Goal: Use online tool/utility: Utilize a website feature to perform a specific function

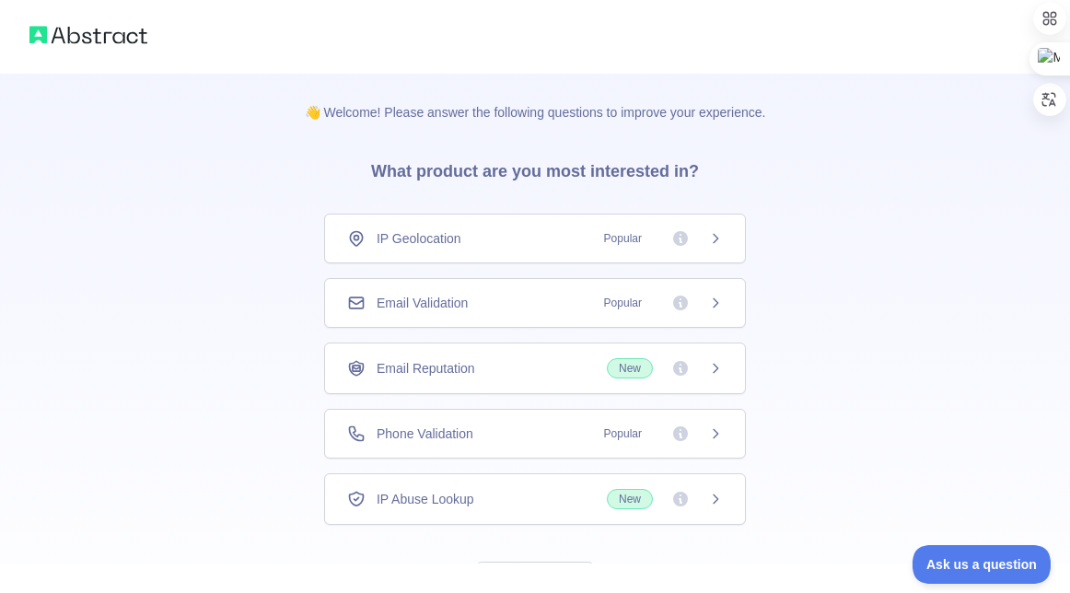
click at [522, 240] on div "IP Geolocation Popular" at bounding box center [535, 238] width 376 height 18
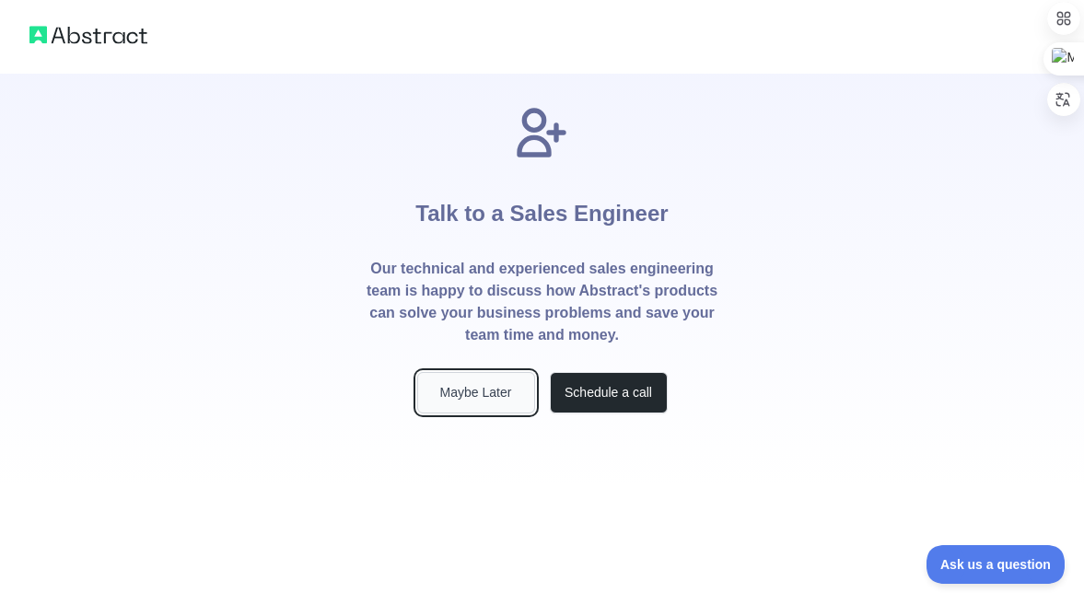
click at [498, 385] on button "Maybe Later" at bounding box center [476, 392] width 118 height 41
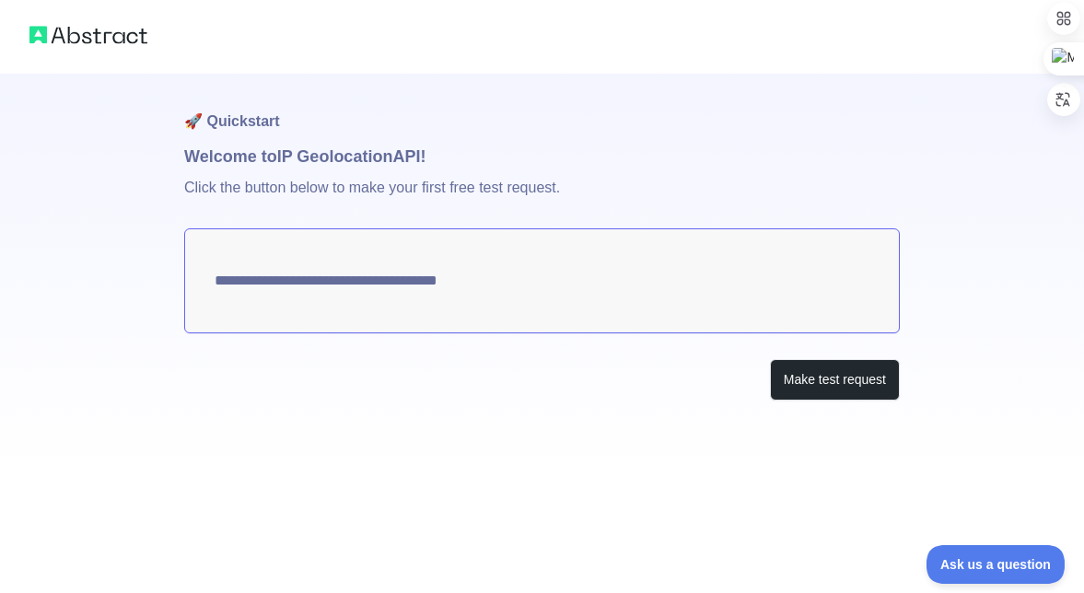
type textarea "**********"
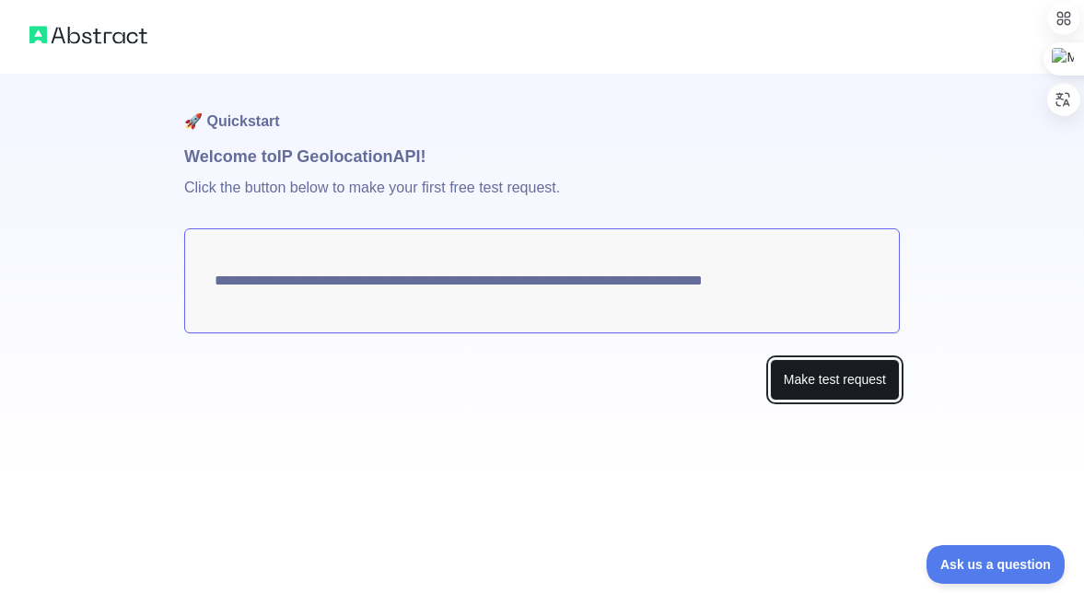
click at [801, 383] on button "Make test request" at bounding box center [835, 379] width 130 height 41
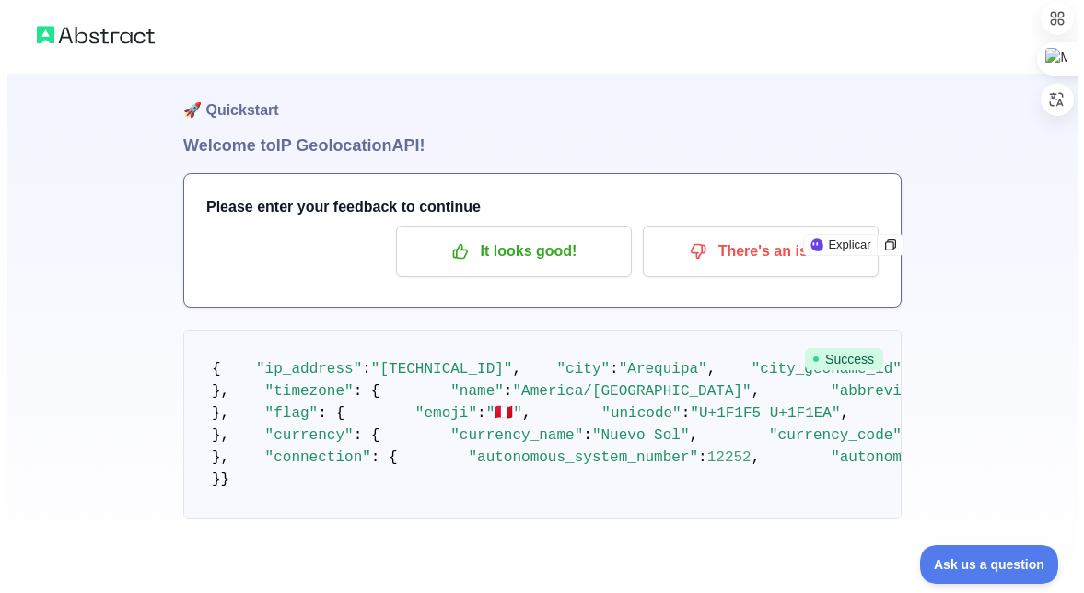
scroll to position [92, 0]
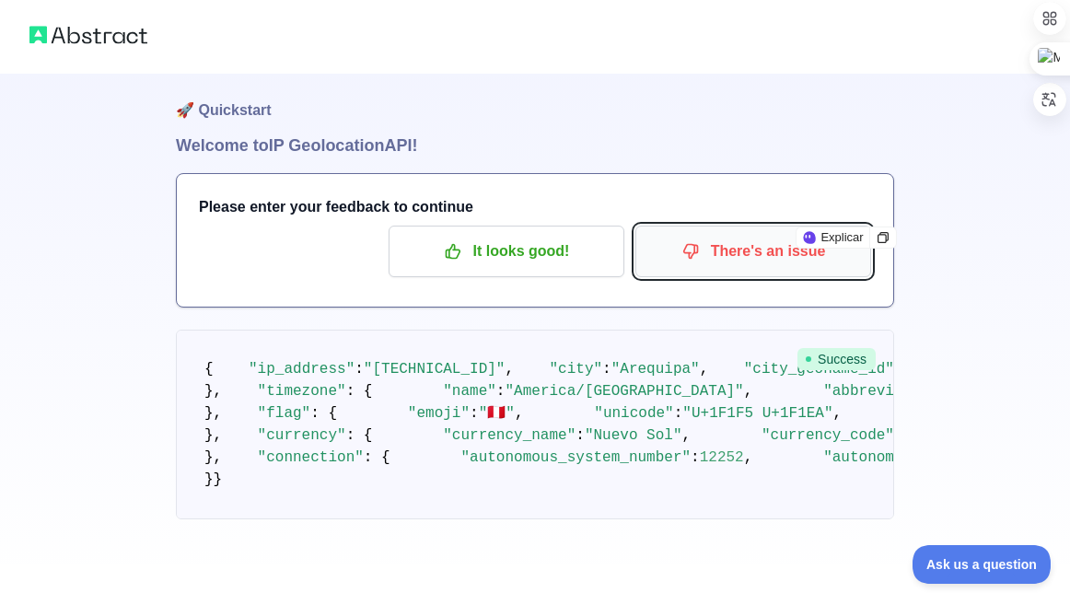
click at [776, 236] on p "There's an issue" at bounding box center [753, 251] width 208 height 31
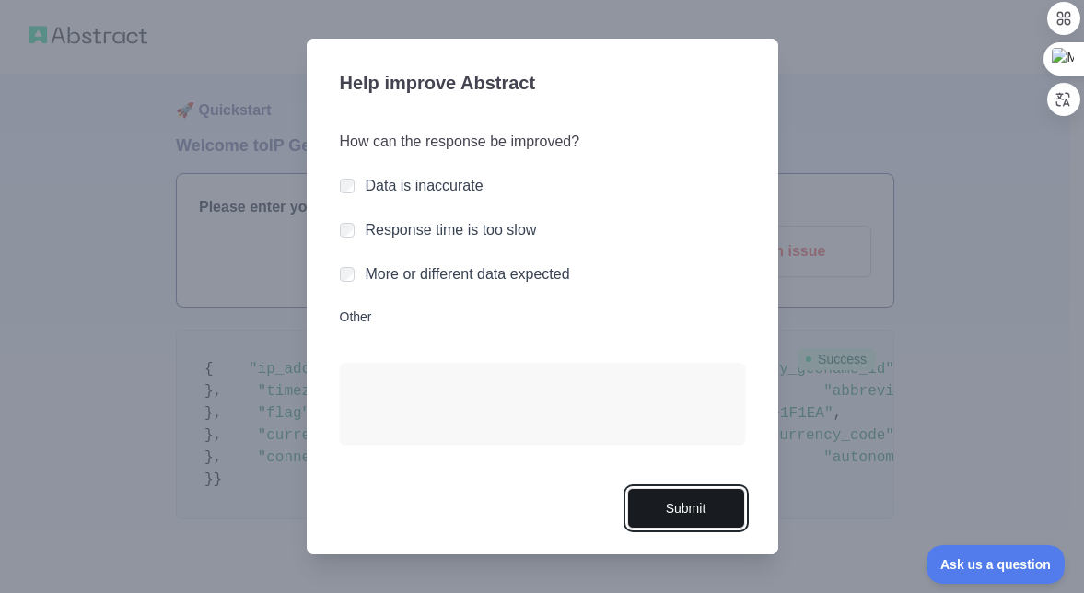
click at [672, 494] on button "Submit" at bounding box center [686, 508] width 118 height 41
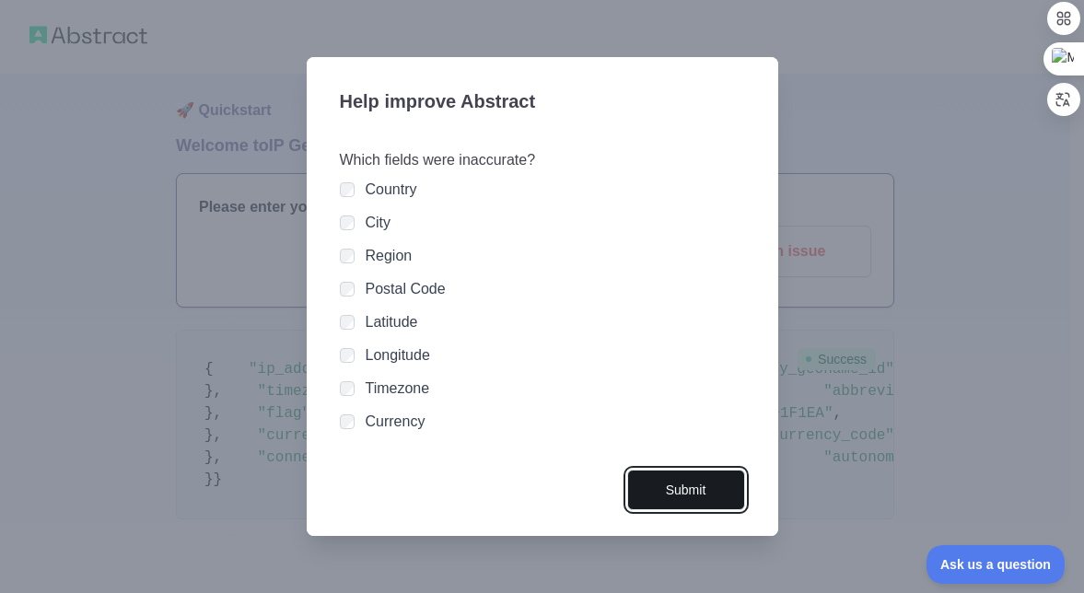
click at [661, 475] on button "Submit" at bounding box center [686, 490] width 118 height 41
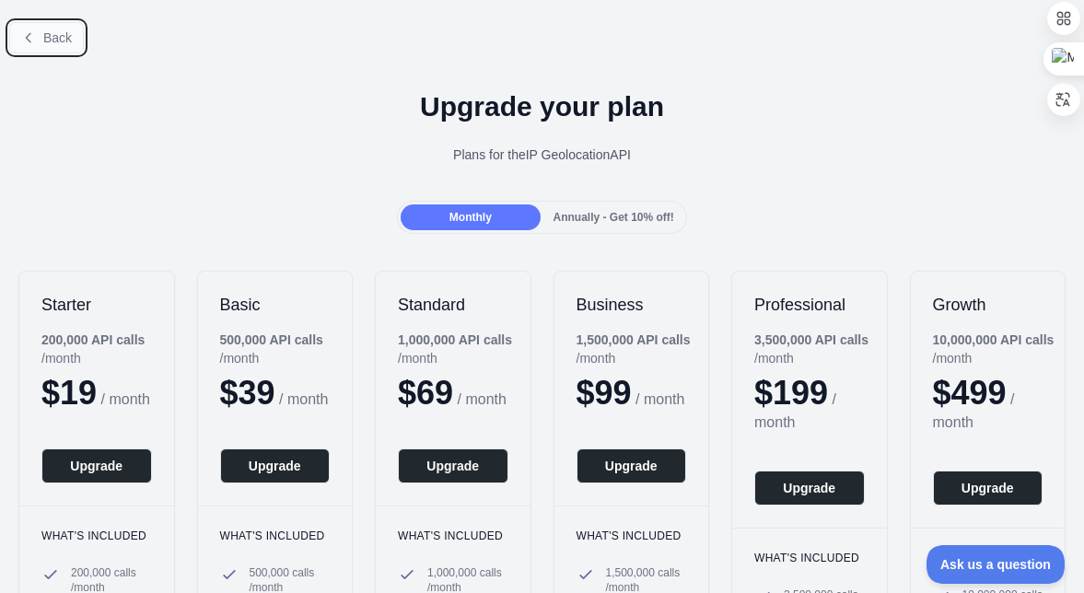
click at [70, 48] on button "Back" at bounding box center [46, 37] width 75 height 31
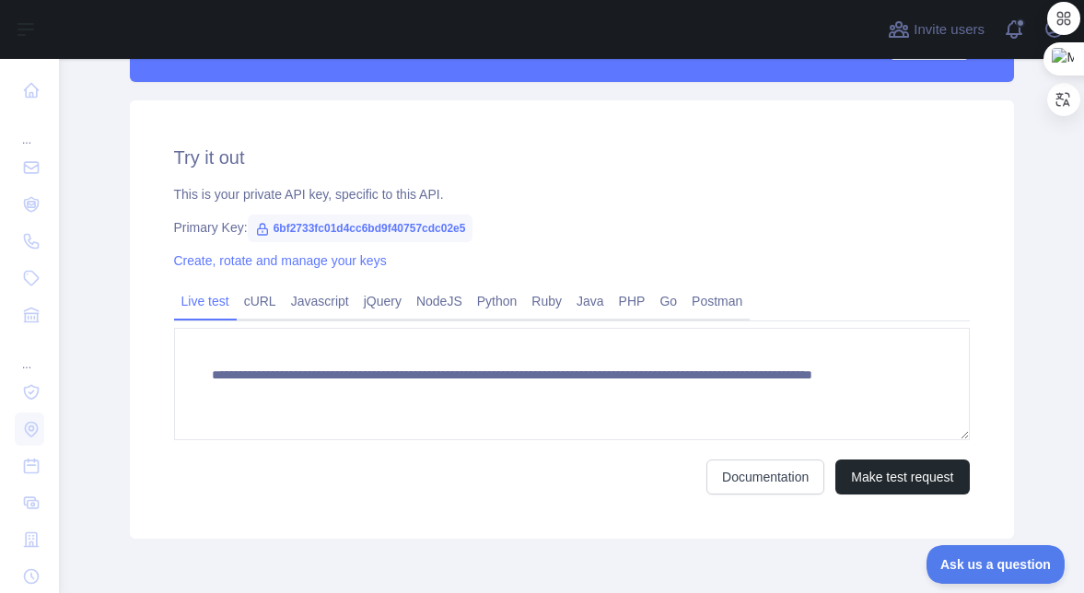
scroll to position [552, 0]
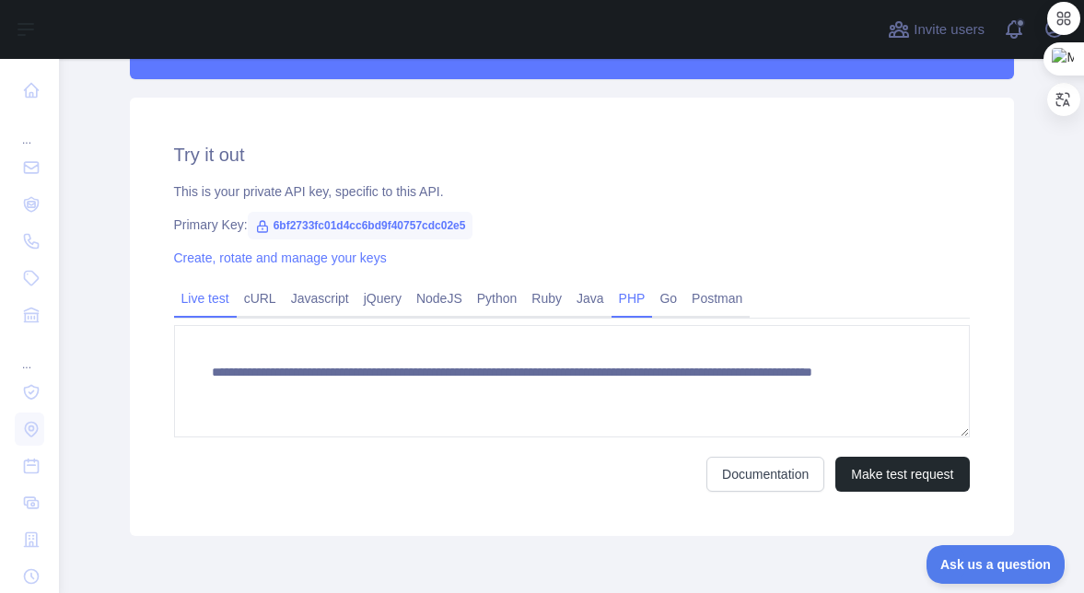
click at [611, 295] on link "PHP" at bounding box center [631, 298] width 41 height 29
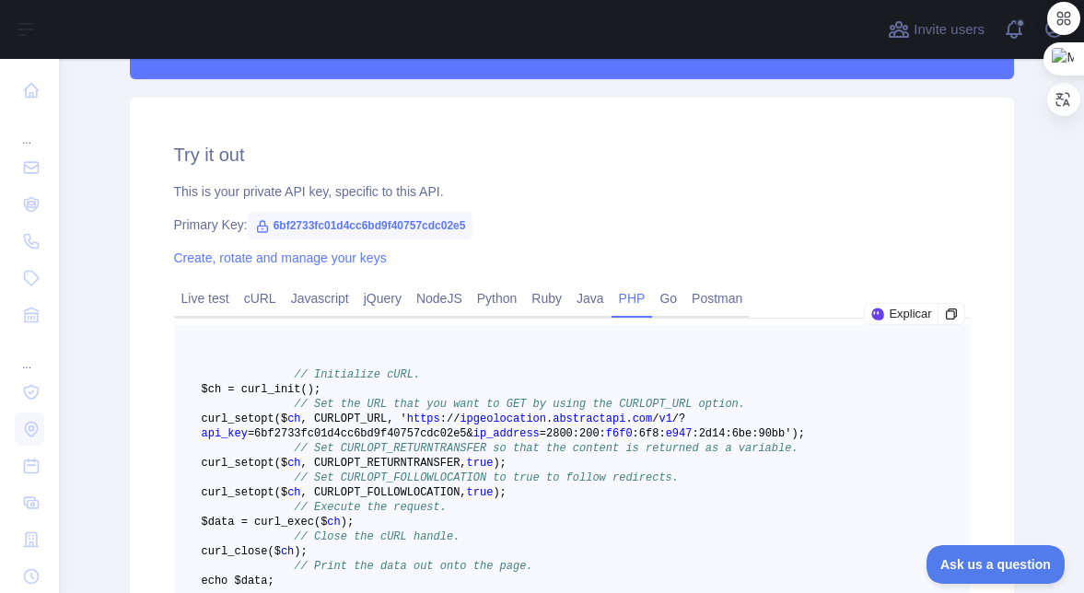
click at [358, 227] on span "6bf2733fc01d4cc6bd9f40757cdc02e5" at bounding box center [361, 226] width 226 height 28
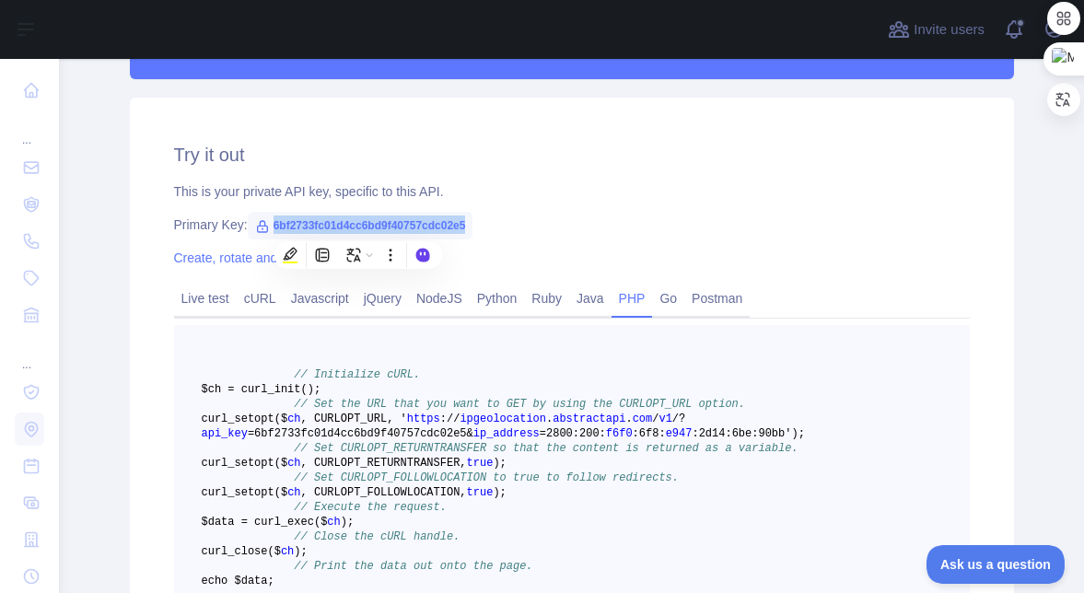
copy span "6bf2733fc01d4cc6bd9f40757cdc02e5"
click at [508, 222] on div "Primary Key: 6bf2733fc01d4cc6bd9f40757cdc02e5" at bounding box center [572, 224] width 796 height 18
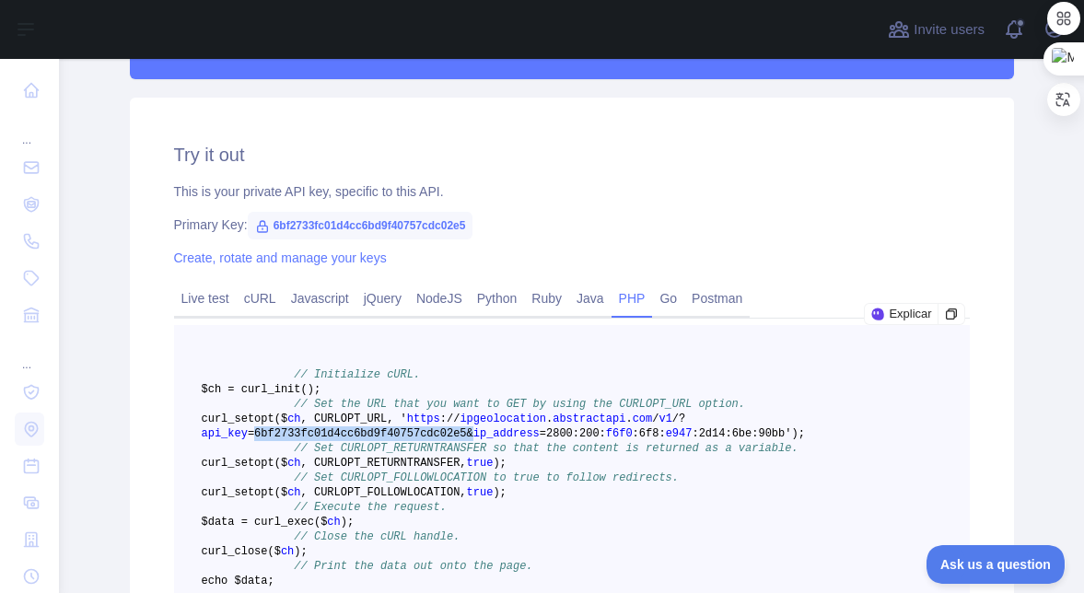
drag, startPoint x: 443, startPoint y: 446, endPoint x: 243, endPoint y: 451, distance: 199.9
click at [243, 440] on span "curl _setopt($ ch , CURLOPT_URL, ' https : / / ipgeolocation . abstractapi . co…" at bounding box center [503, 426] width 603 height 28
copy span "6bf2733fc01d4cc6bd9f40757cdc02e5&"
click at [207, 296] on link "Live test" at bounding box center [205, 298] width 63 height 29
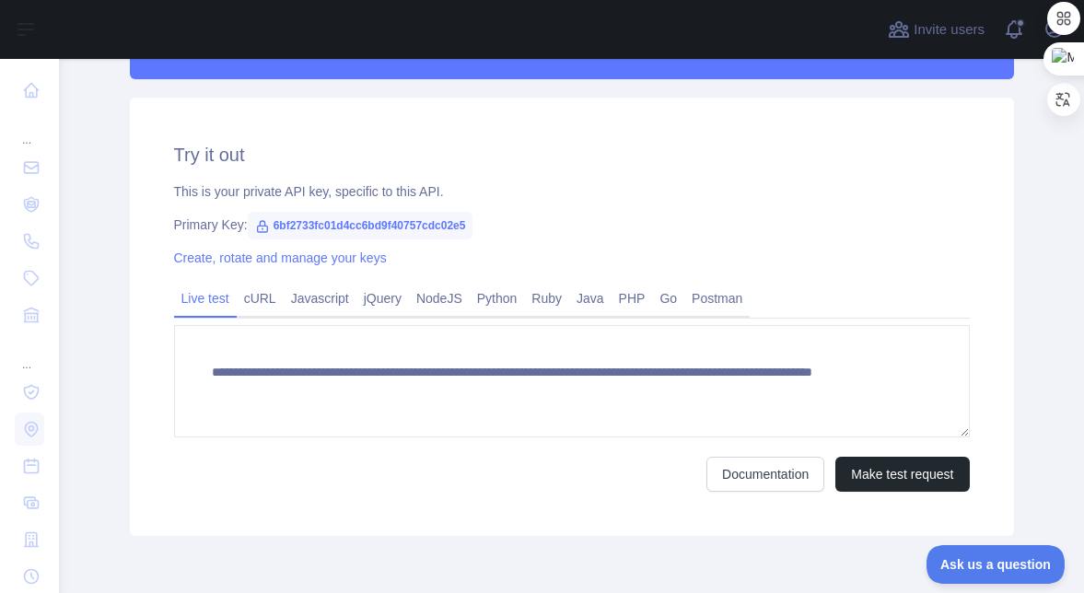
click at [257, 226] on icon at bounding box center [262, 226] width 10 height 11
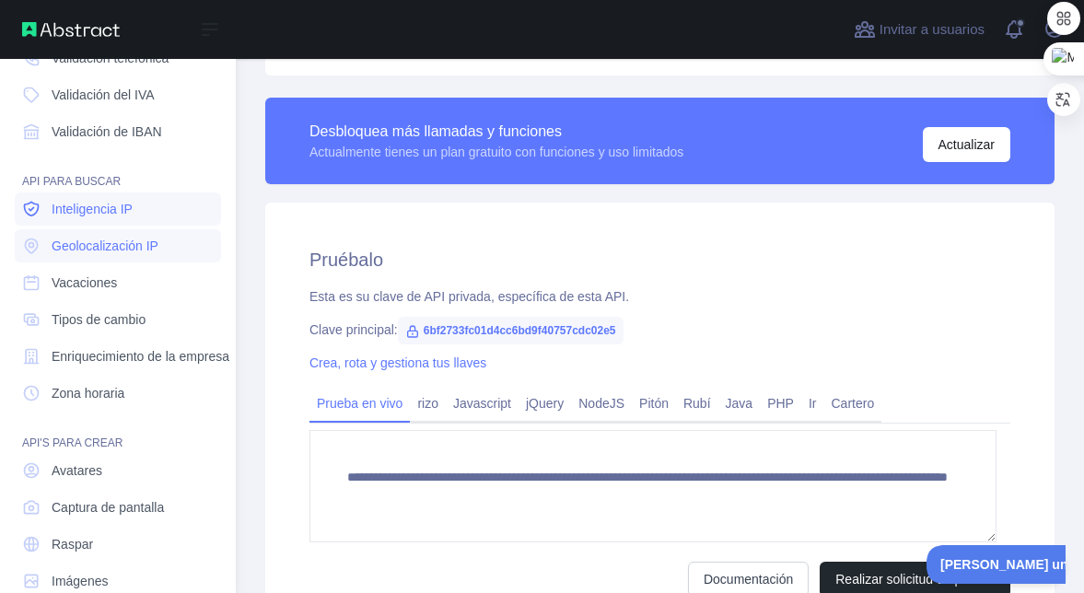
scroll to position [184, 0]
click at [139, 390] on link "Zona horaria" at bounding box center [118, 392] width 206 height 33
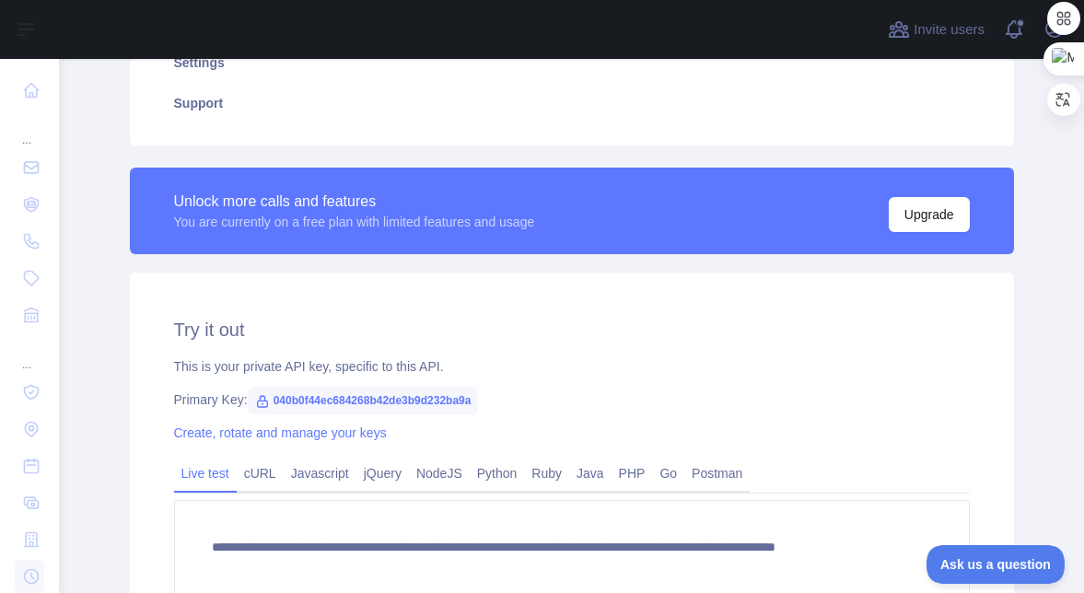
scroll to position [460, 0]
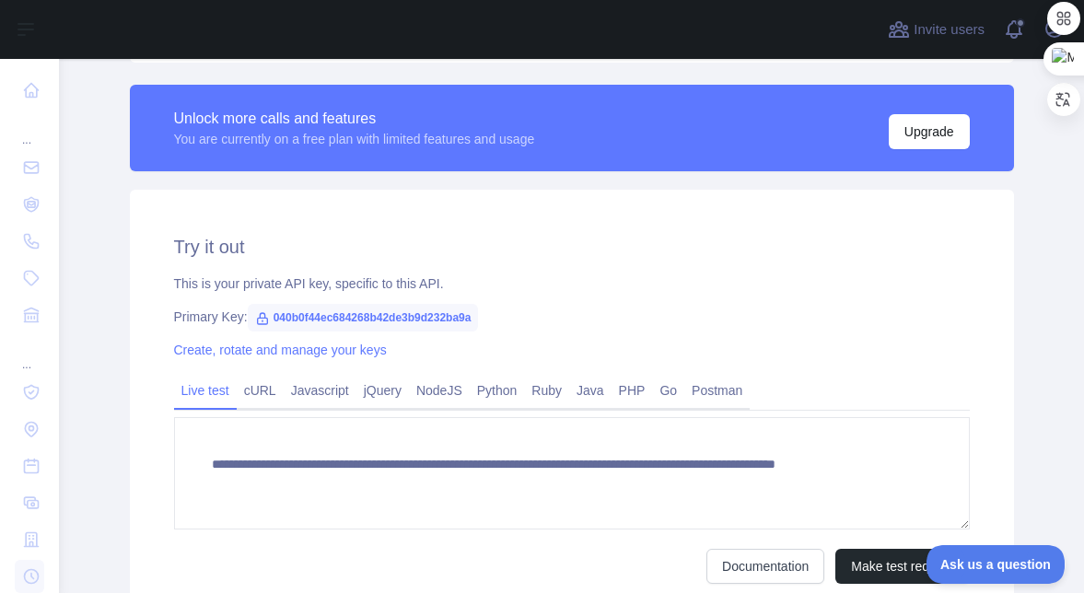
click at [383, 314] on span "040b0f44ec684268b42de3b9d232ba9a" at bounding box center [363, 318] width 231 height 28
copy span "040b0f44ec684268b42de3b9d232ba9a"
click at [295, 265] on div "**********" at bounding box center [572, 409] width 884 height 438
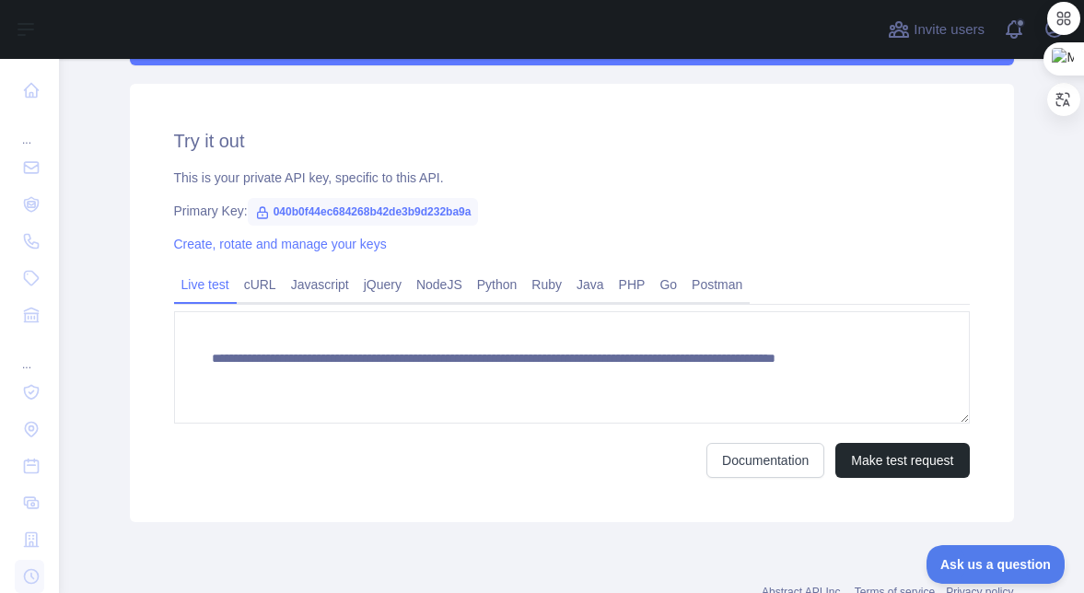
scroll to position [632, 0]
